Goal: Transaction & Acquisition: Purchase product/service

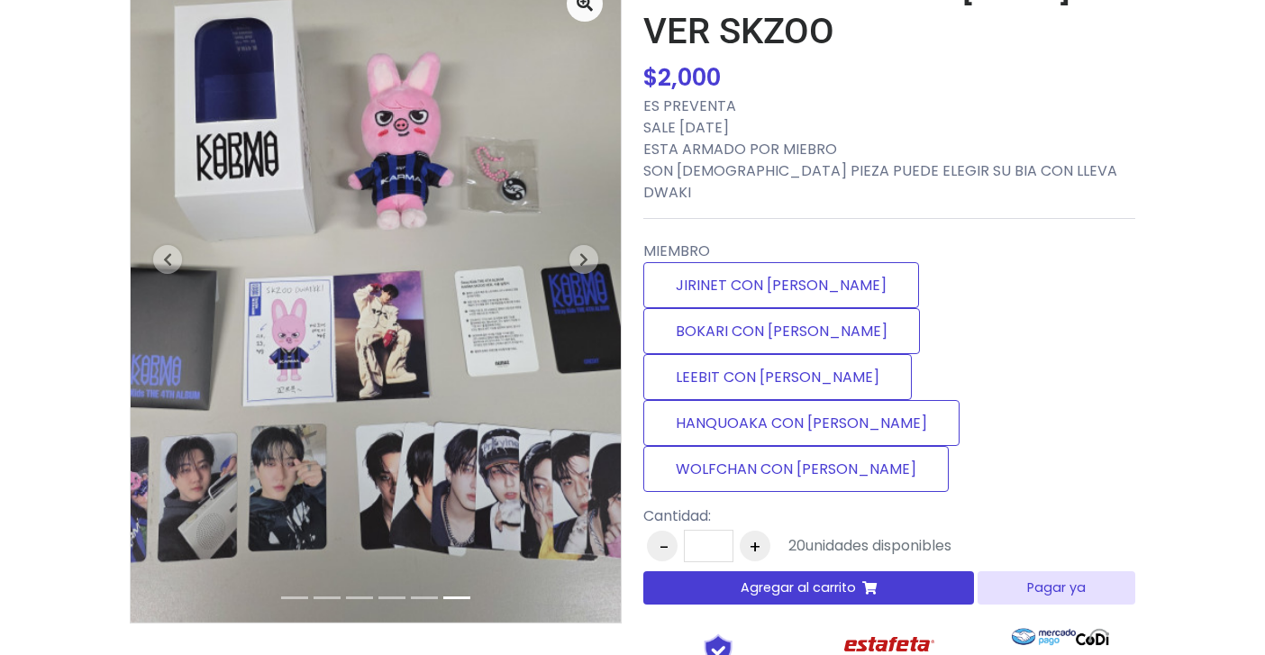
scroll to position [262, 0]
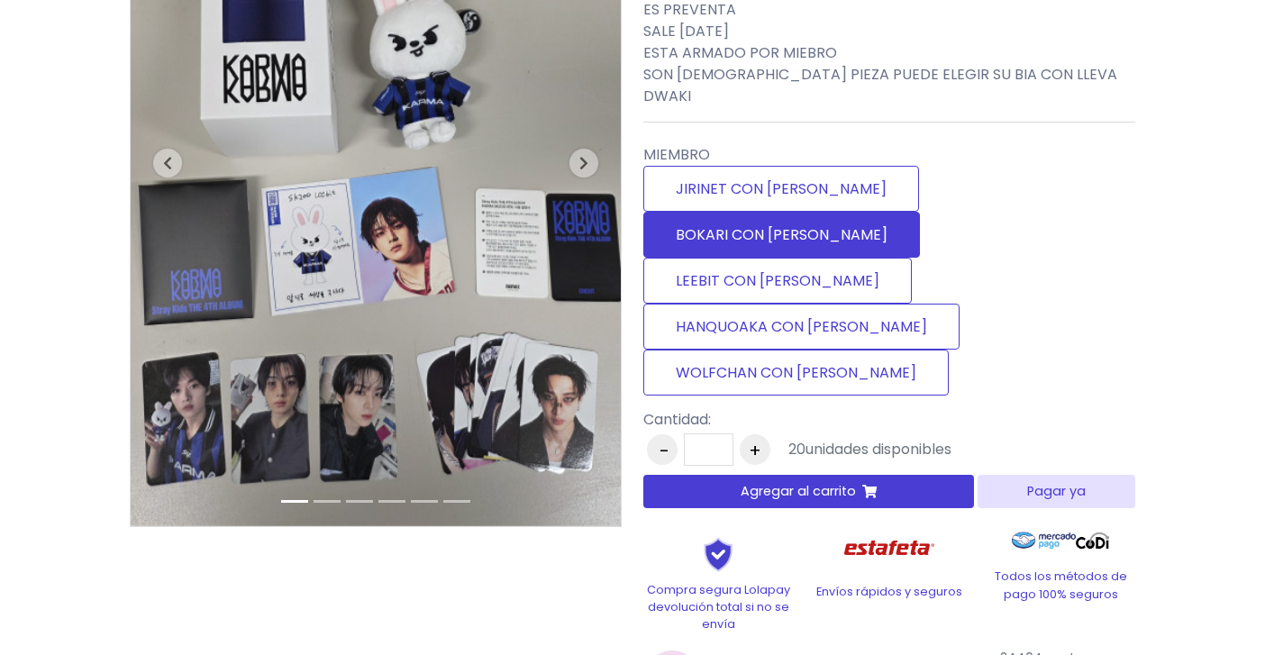
click at [920, 212] on label "BOKARI CON [PERSON_NAME]" at bounding box center [781, 235] width 277 height 46
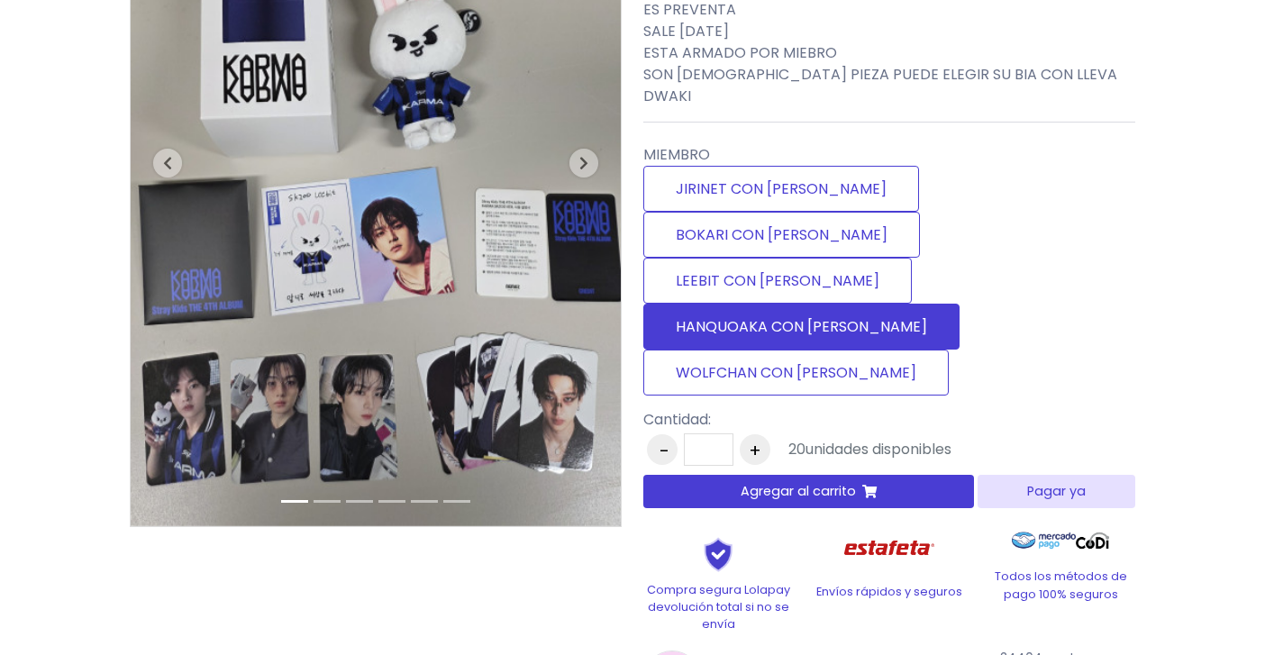
click at [959, 304] on label "HANQUOAKA CON [PERSON_NAME]" at bounding box center [801, 327] width 316 height 46
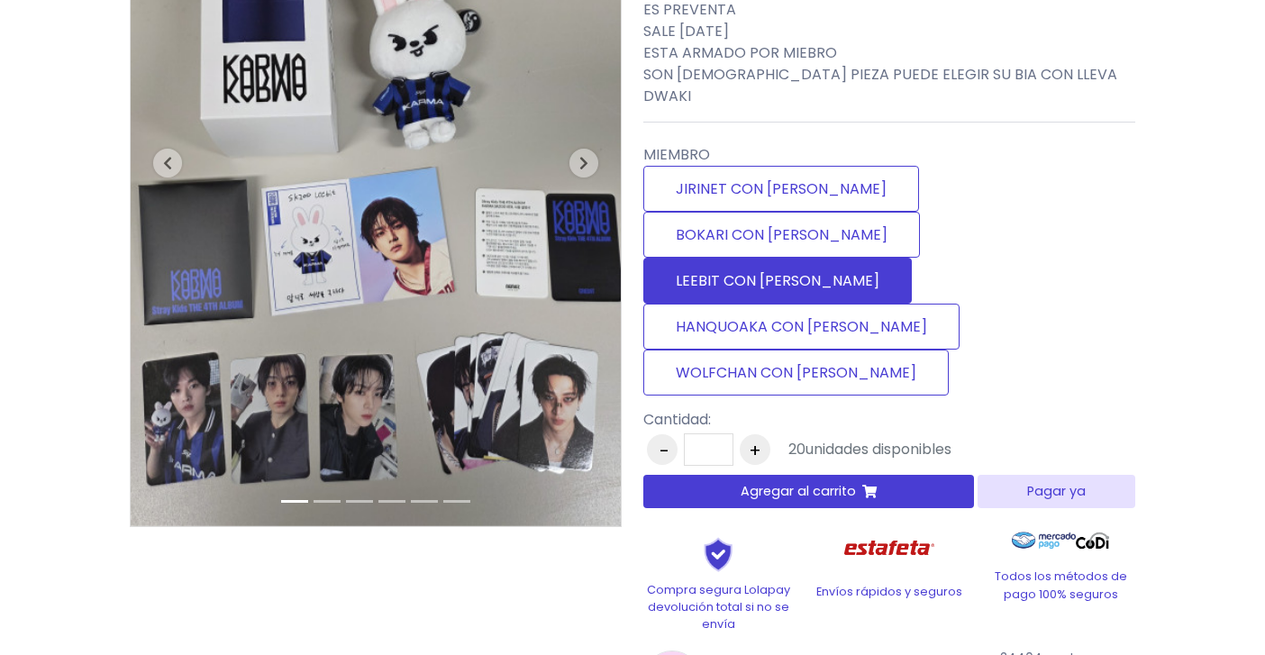
click at [778, 258] on label "LEEBIT CON [PERSON_NAME]" at bounding box center [777, 281] width 268 height 46
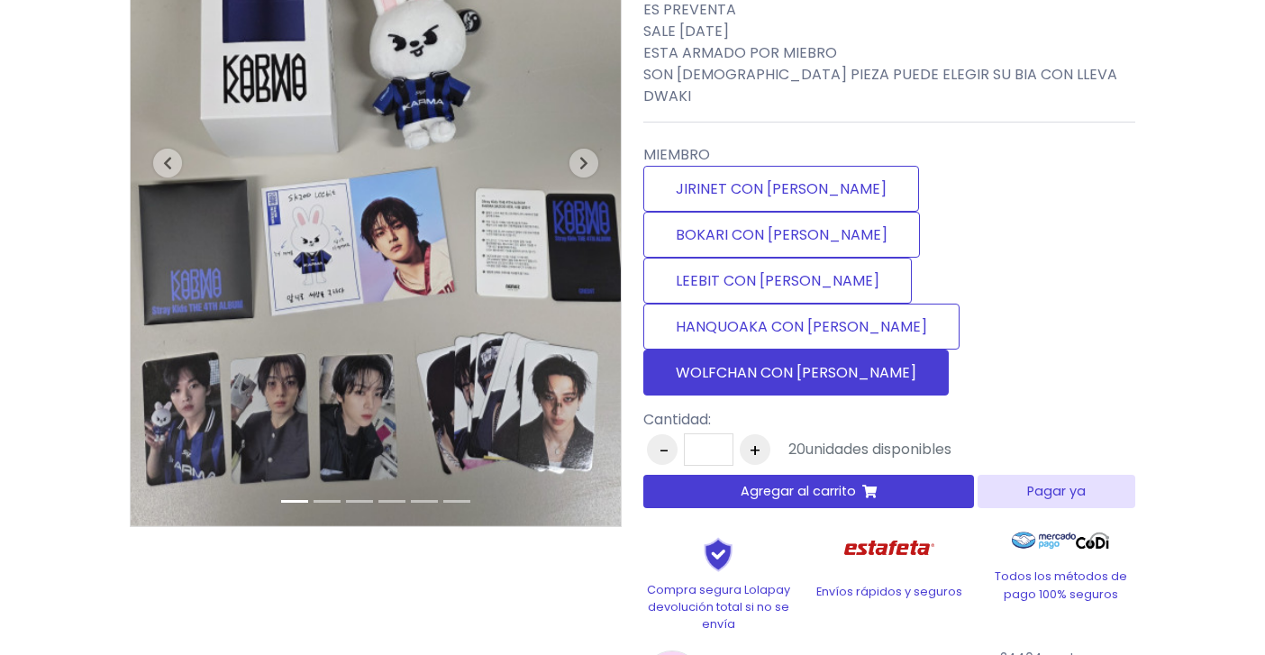
click at [759, 350] on label "WOLFCHAN CON [PERSON_NAME]" at bounding box center [795, 373] width 305 height 46
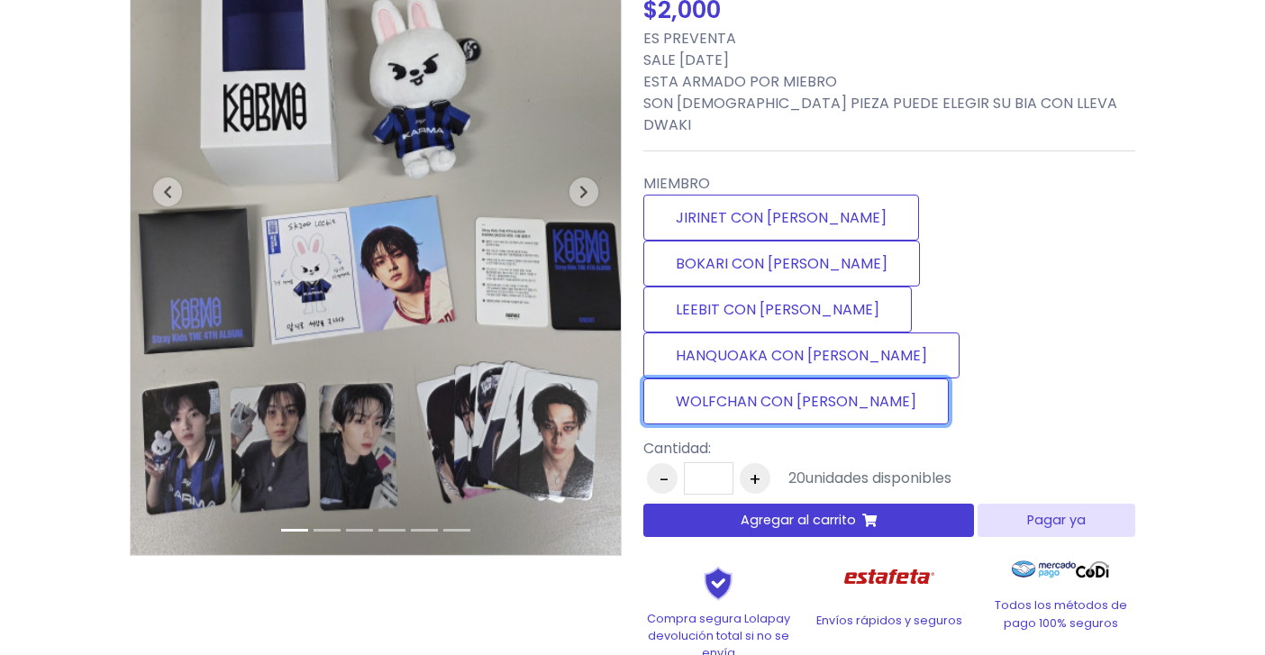
scroll to position [231, 0]
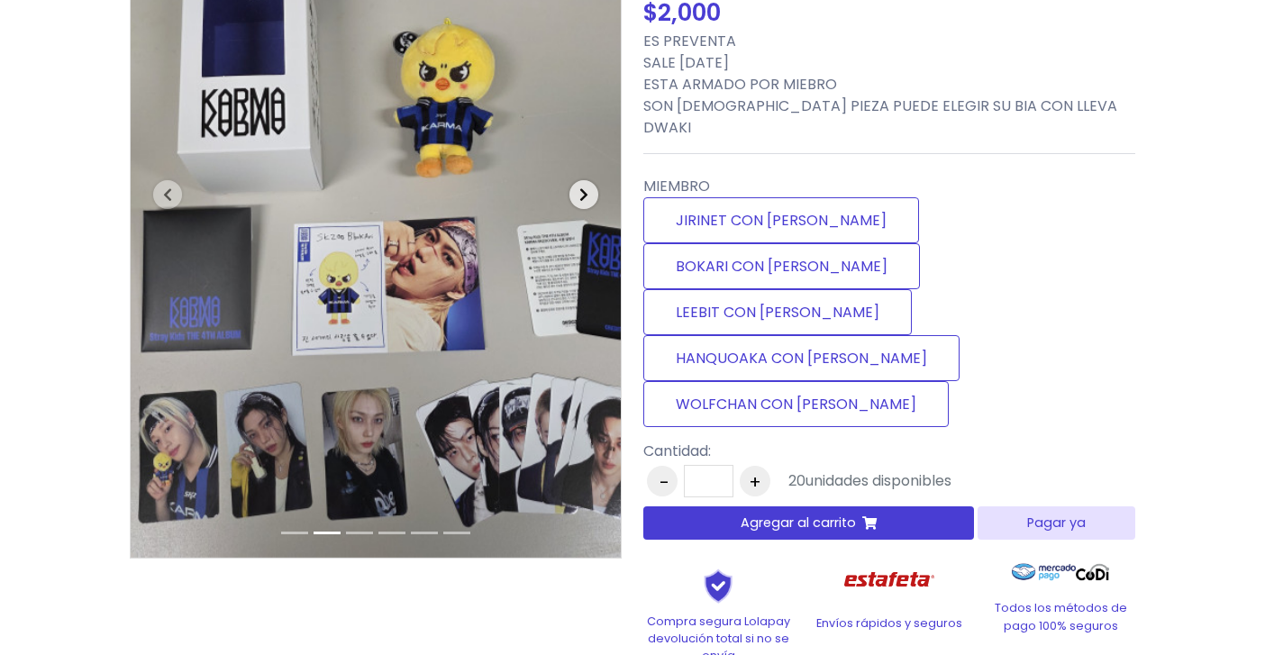
click at [595, 195] on span "button" at bounding box center [583, 194] width 29 height 29
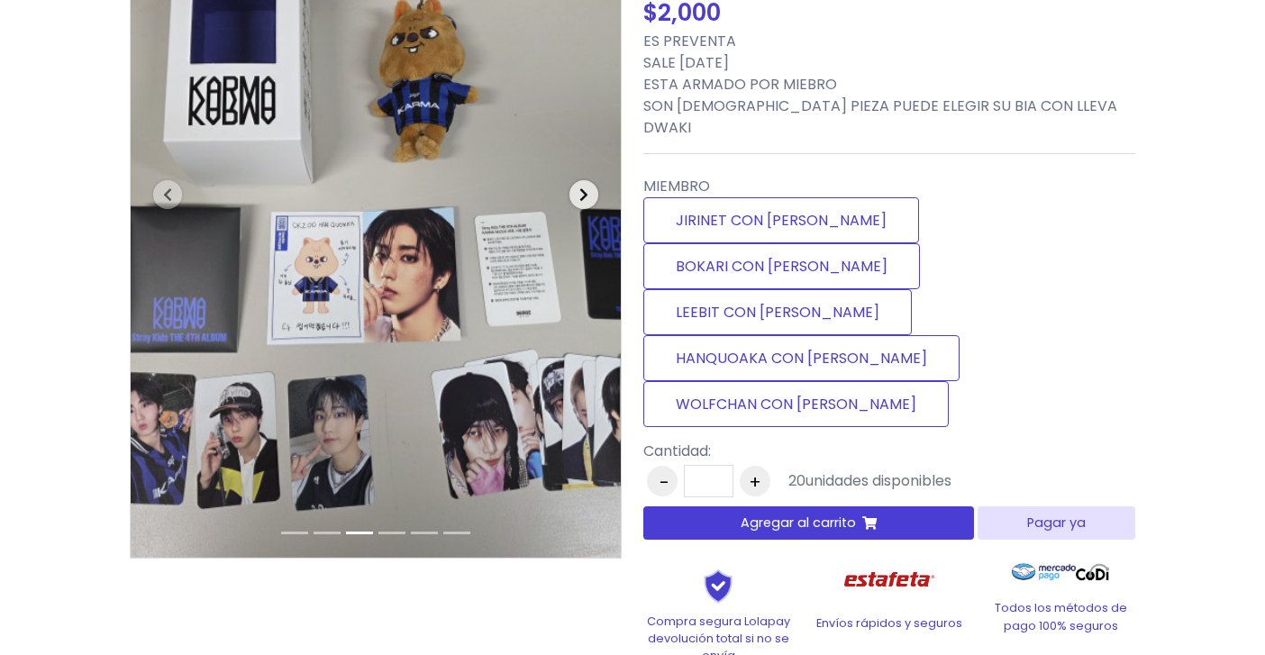
click at [595, 194] on span "button" at bounding box center [583, 194] width 29 height 29
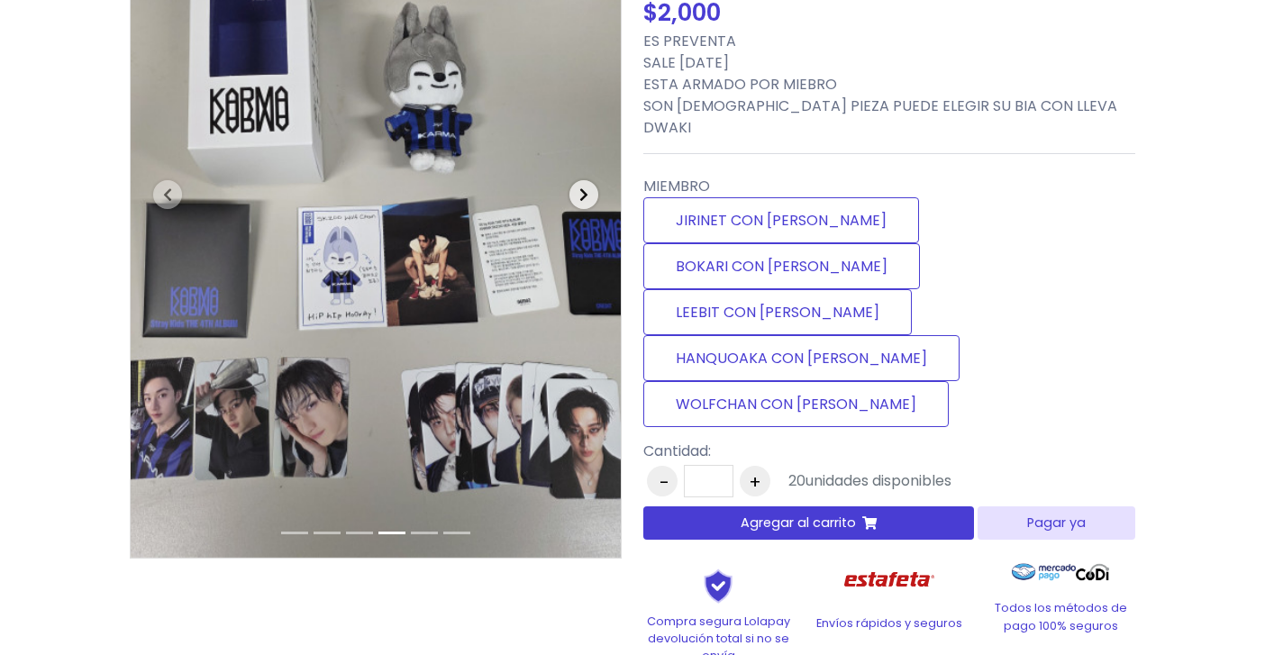
click at [595, 194] on span "button" at bounding box center [583, 194] width 29 height 29
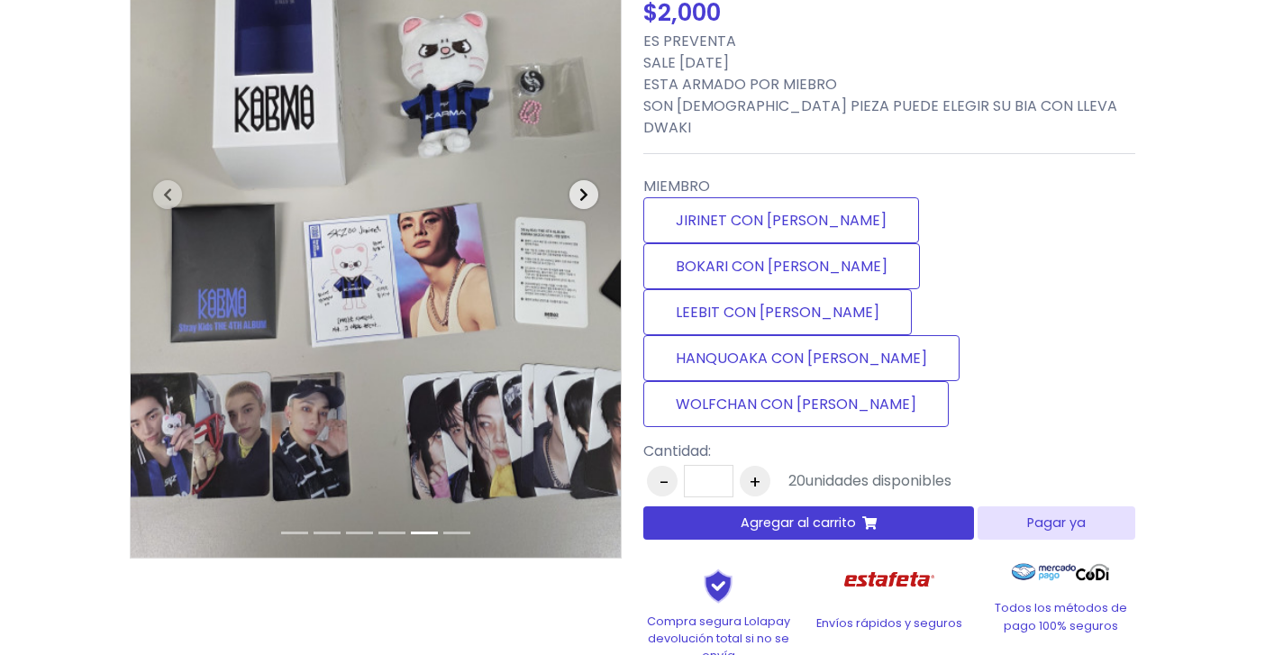
scroll to position [0, 0]
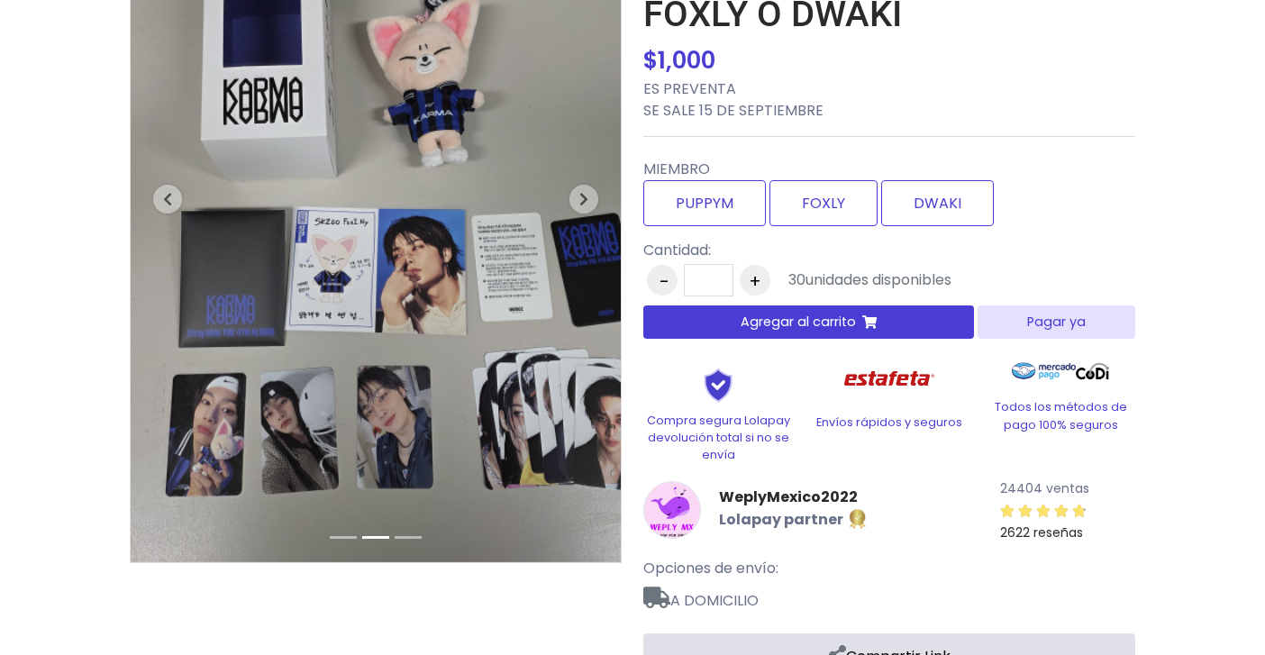
scroll to position [207, 0]
